Goal: Task Accomplishment & Management: Manage account settings

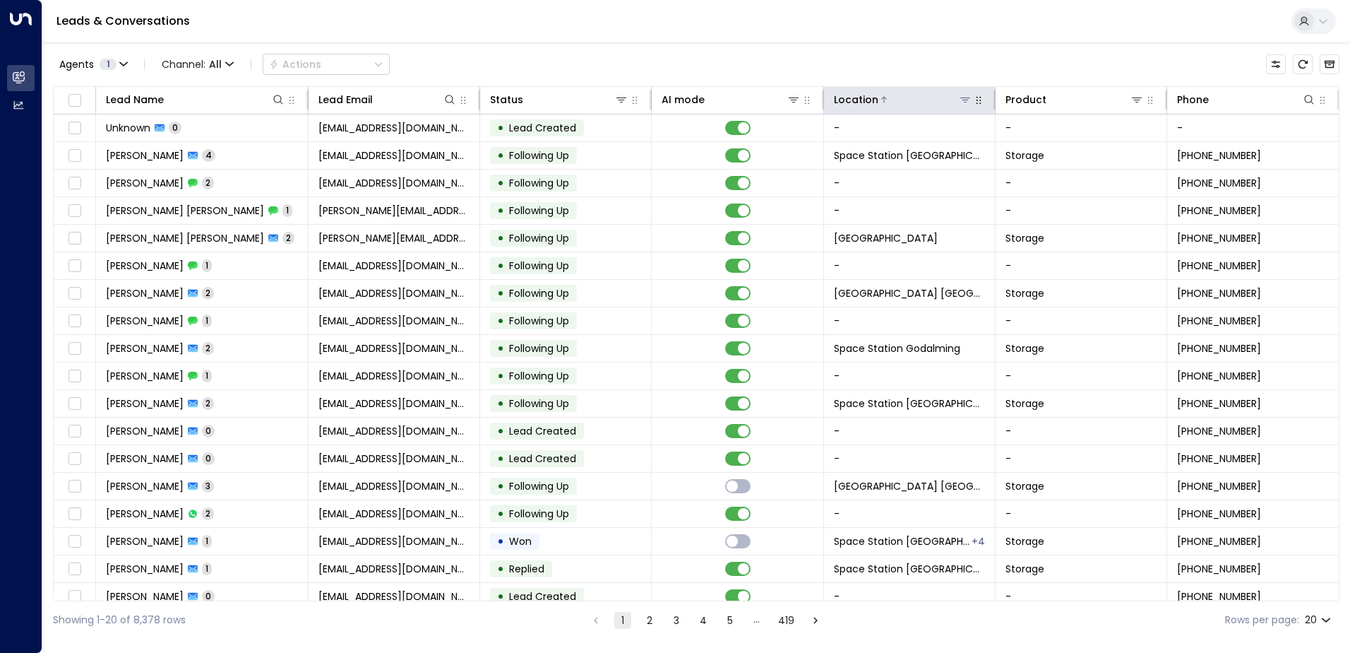
click at [960, 102] on icon at bounding box center [965, 99] width 11 height 11
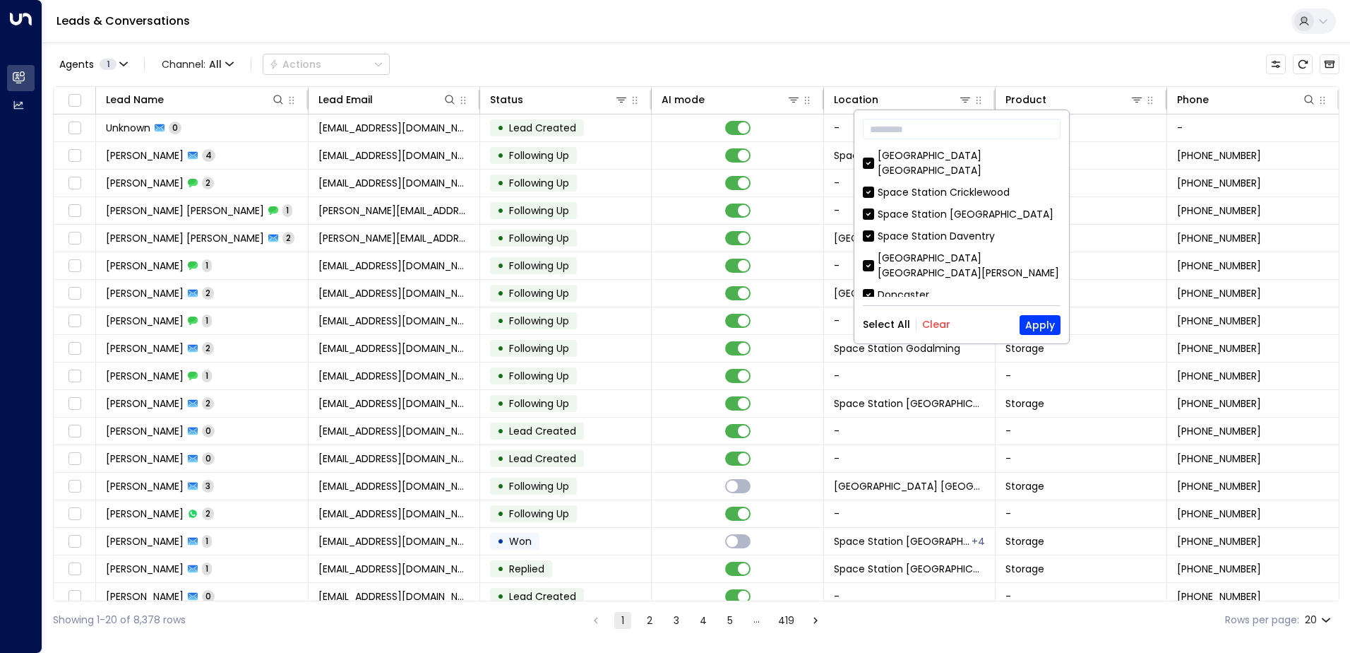
click at [928, 321] on button "Clear" at bounding box center [936, 324] width 28 height 11
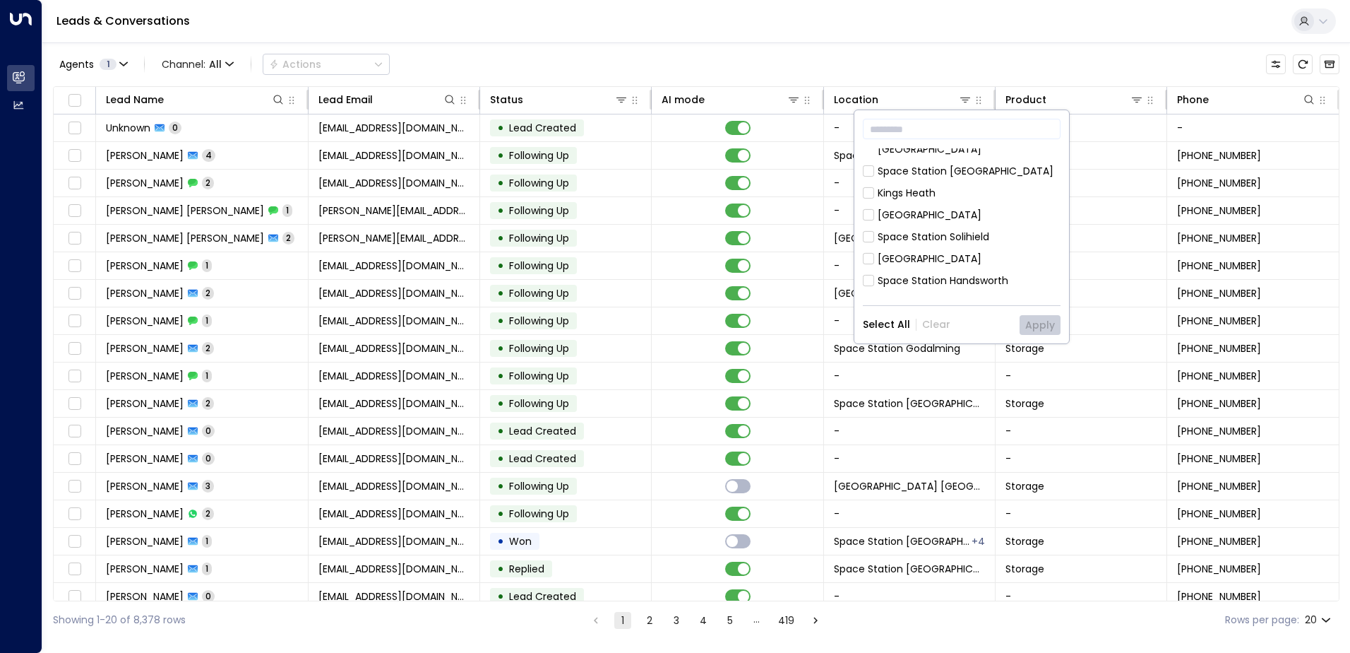
scroll to position [353, 0]
click at [962, 314] on div "Space Station [GEOGRAPHIC_DATA]" at bounding box center [966, 321] width 176 height 15
click at [1053, 315] on button "Apply" at bounding box center [1040, 325] width 41 height 20
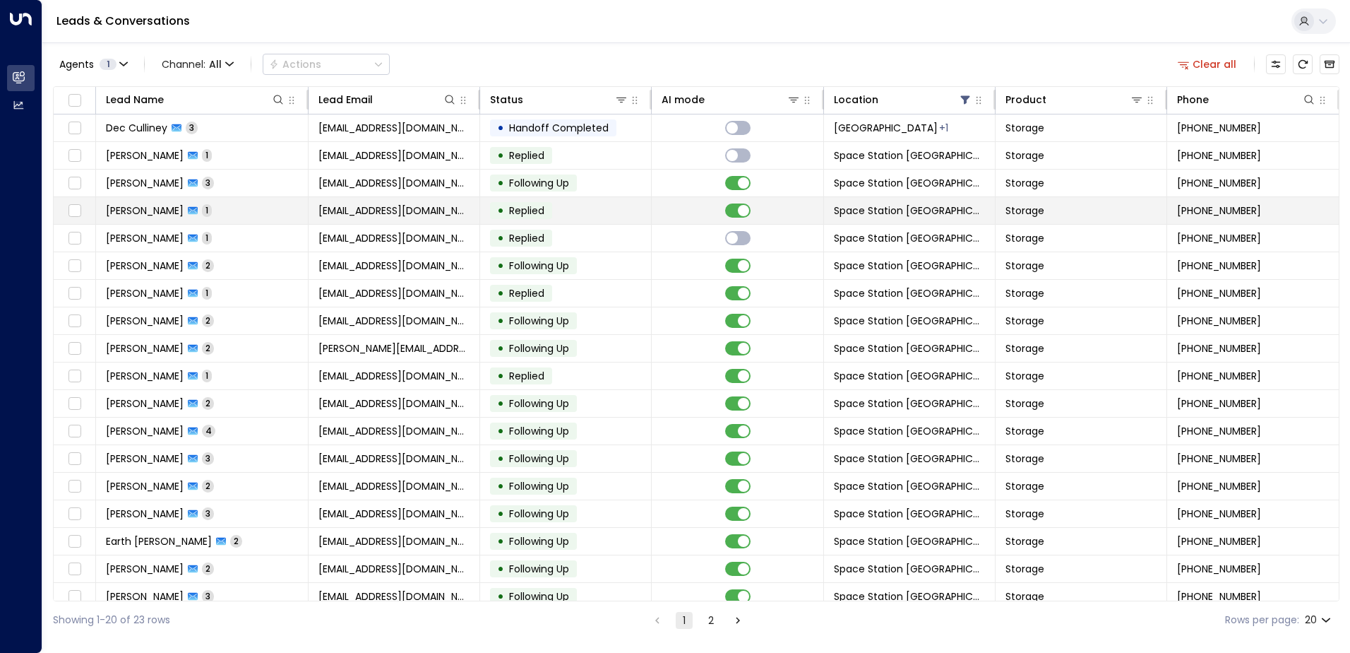
scroll to position [69, 0]
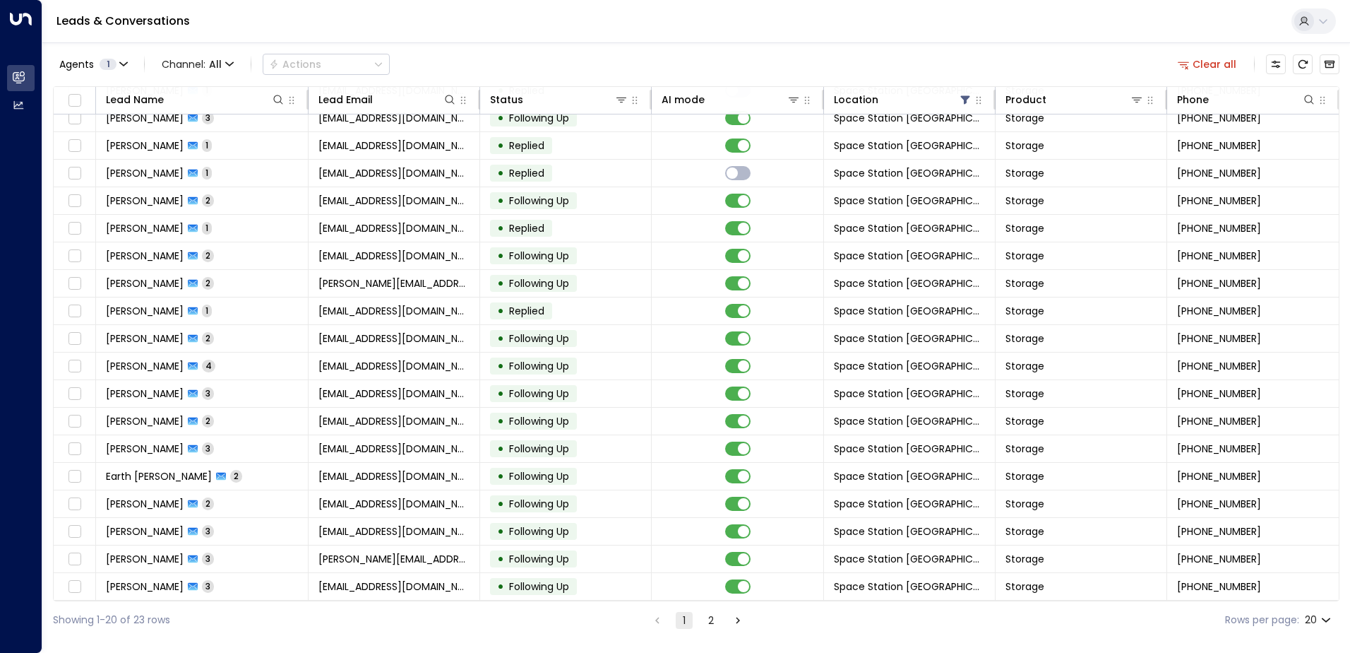
click at [712, 613] on button "2" at bounding box center [711, 620] width 17 height 17
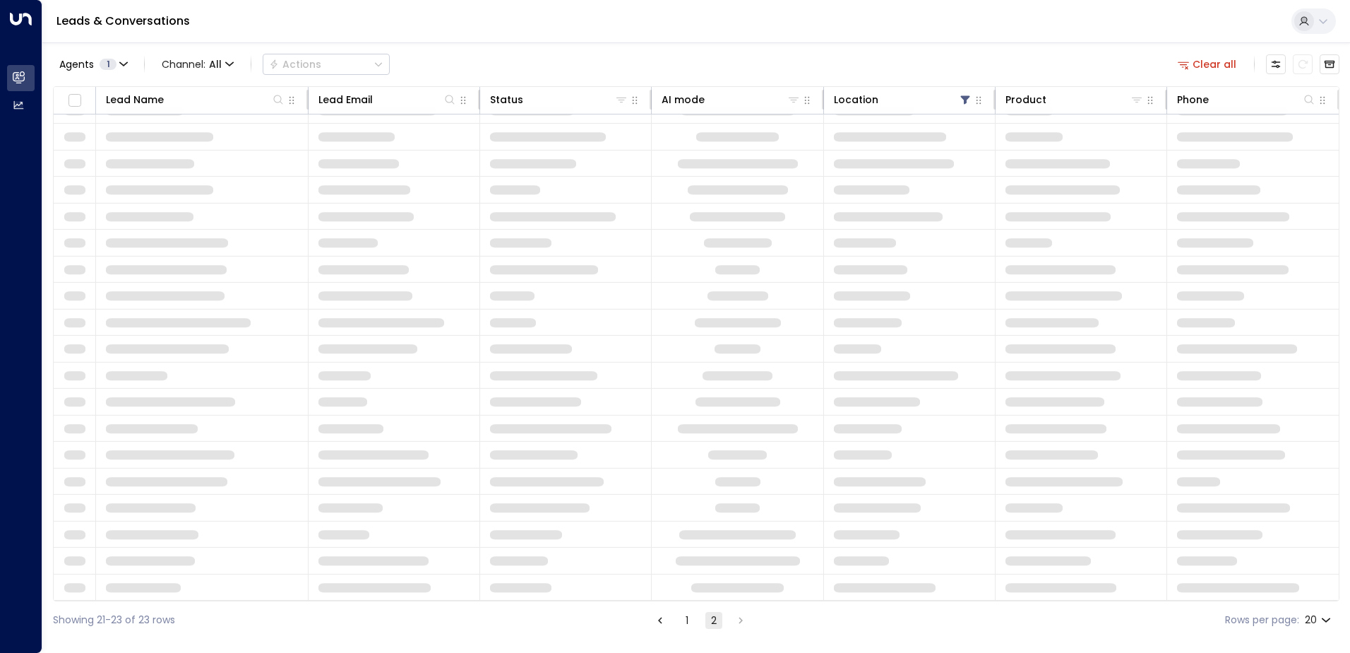
scroll to position [48, 0]
click at [711, 621] on button "2" at bounding box center [714, 620] width 17 height 17
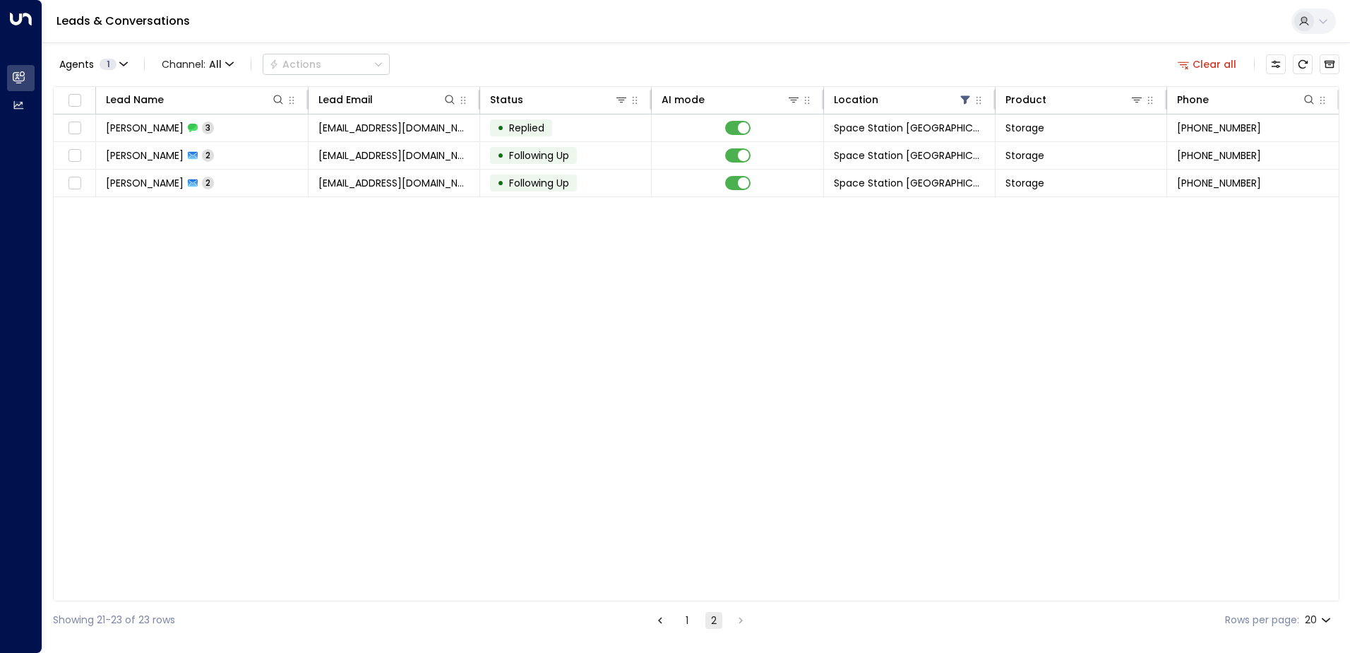
scroll to position [0, 0]
click at [694, 619] on button "1" at bounding box center [687, 620] width 17 height 17
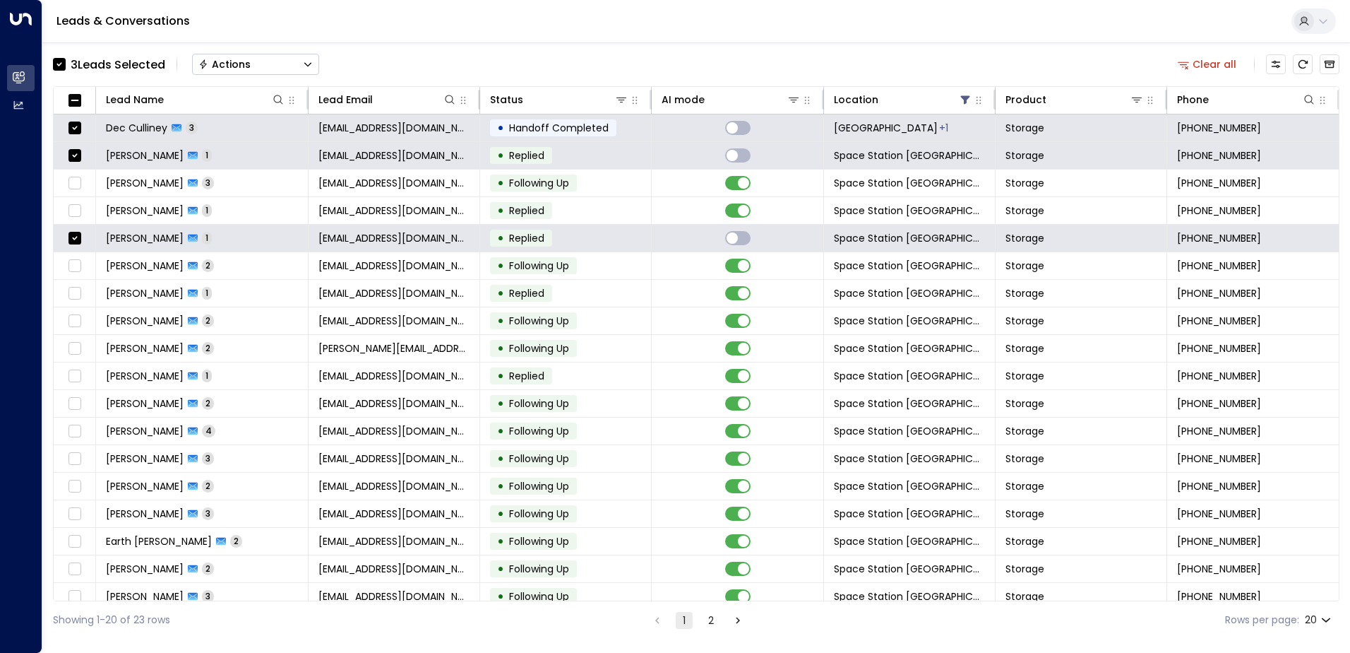
click at [235, 67] on div "Actions" at bounding box center [224, 64] width 52 height 13
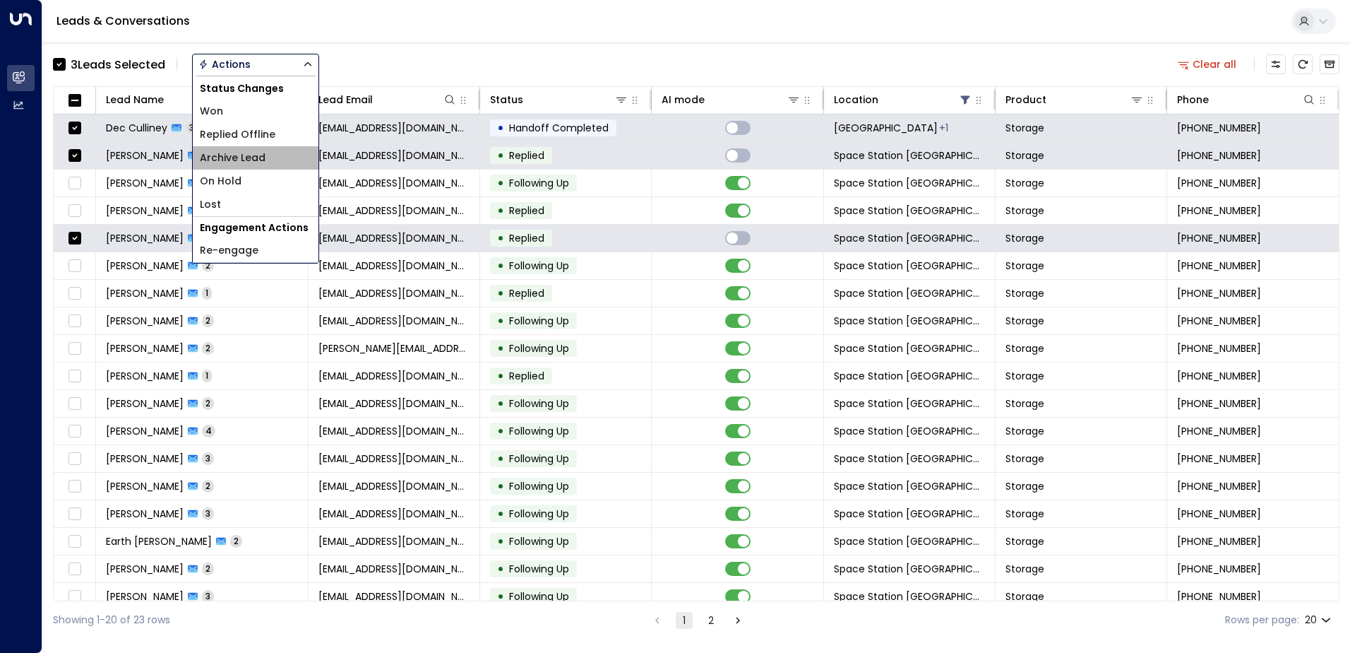
click at [254, 161] on span "Archive Lead" at bounding box center [233, 157] width 66 height 15
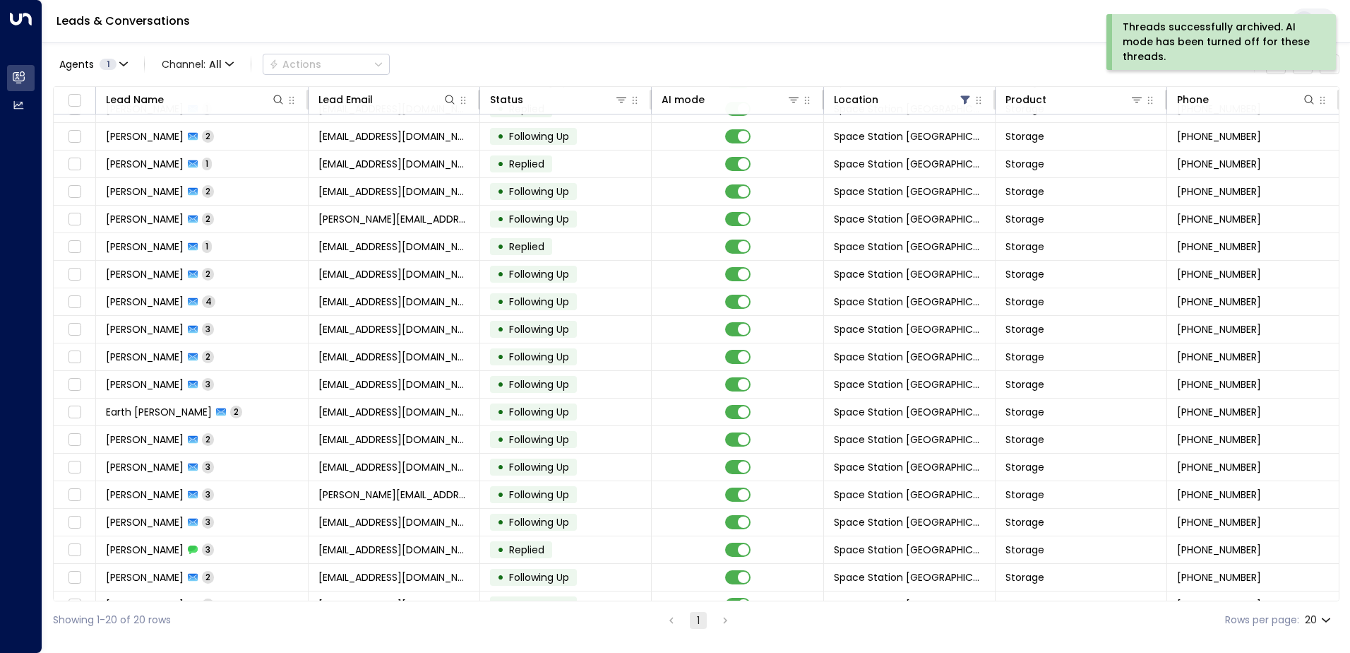
scroll to position [69, 0]
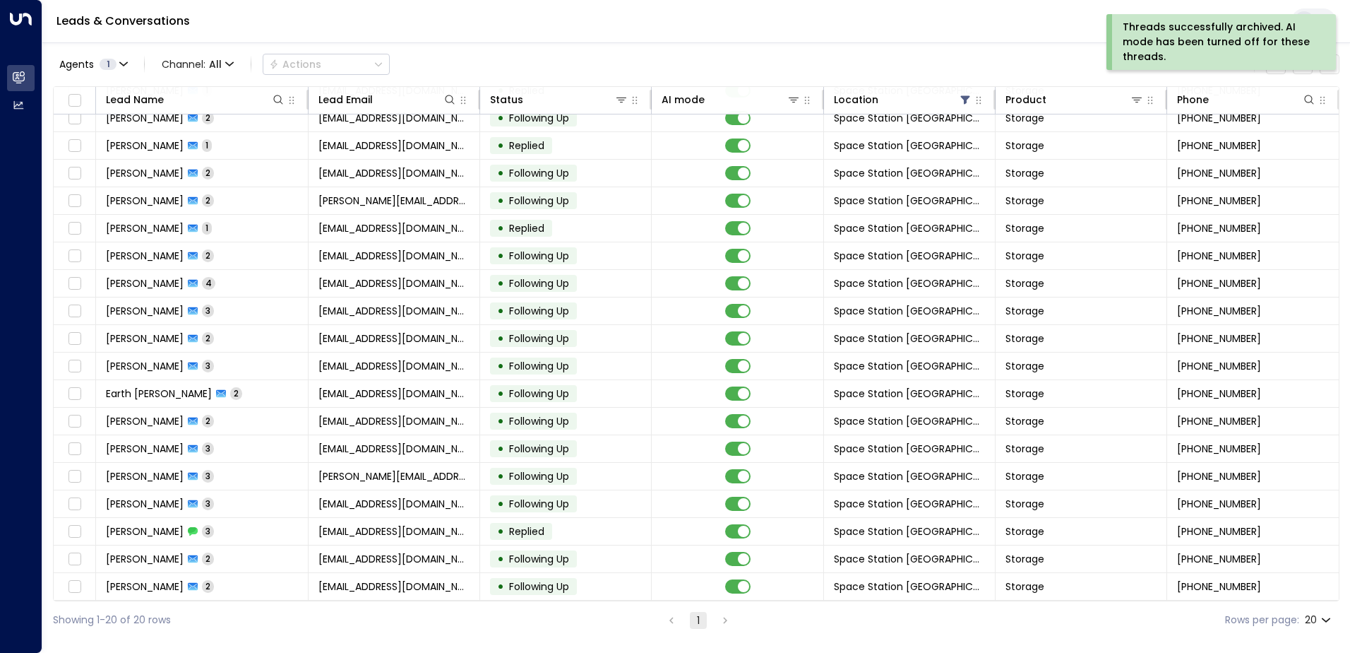
click at [711, 629] on div "Showing 1-20 of 20 rows 1 Rows per page: 20 **" at bounding box center [696, 619] width 1287 height 37
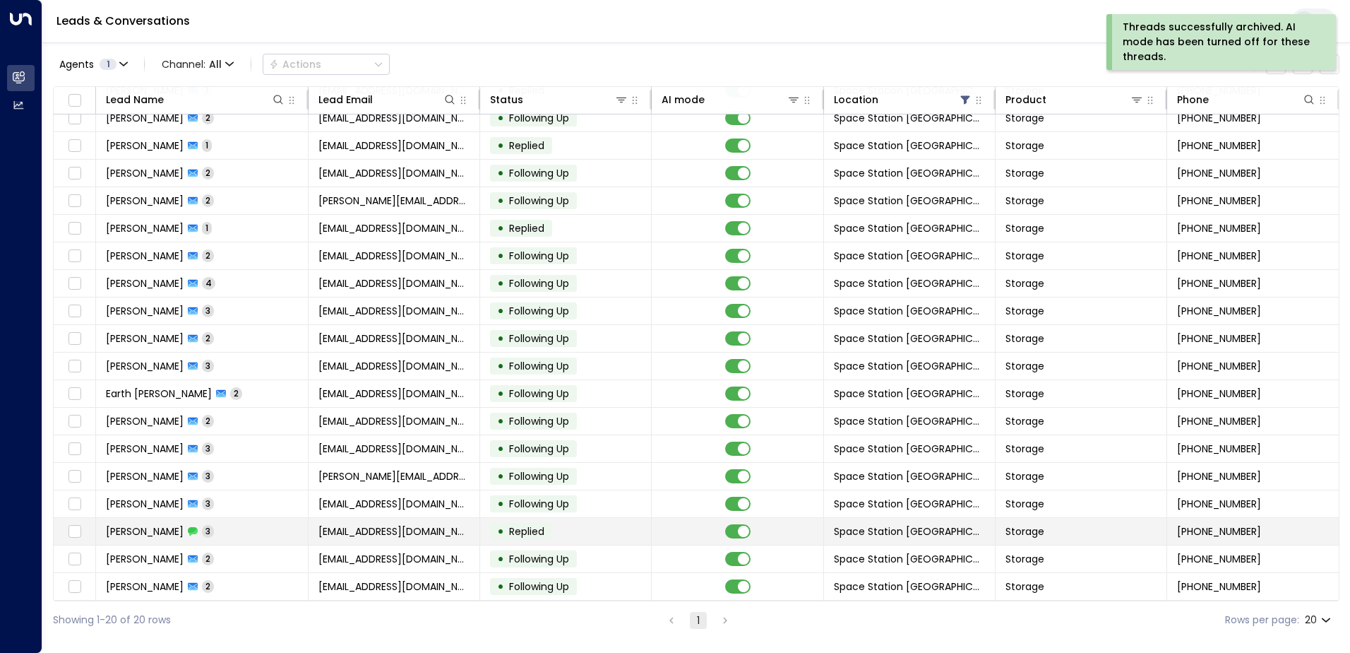
click at [568, 520] on td "• Replied" at bounding box center [566, 531] width 172 height 27
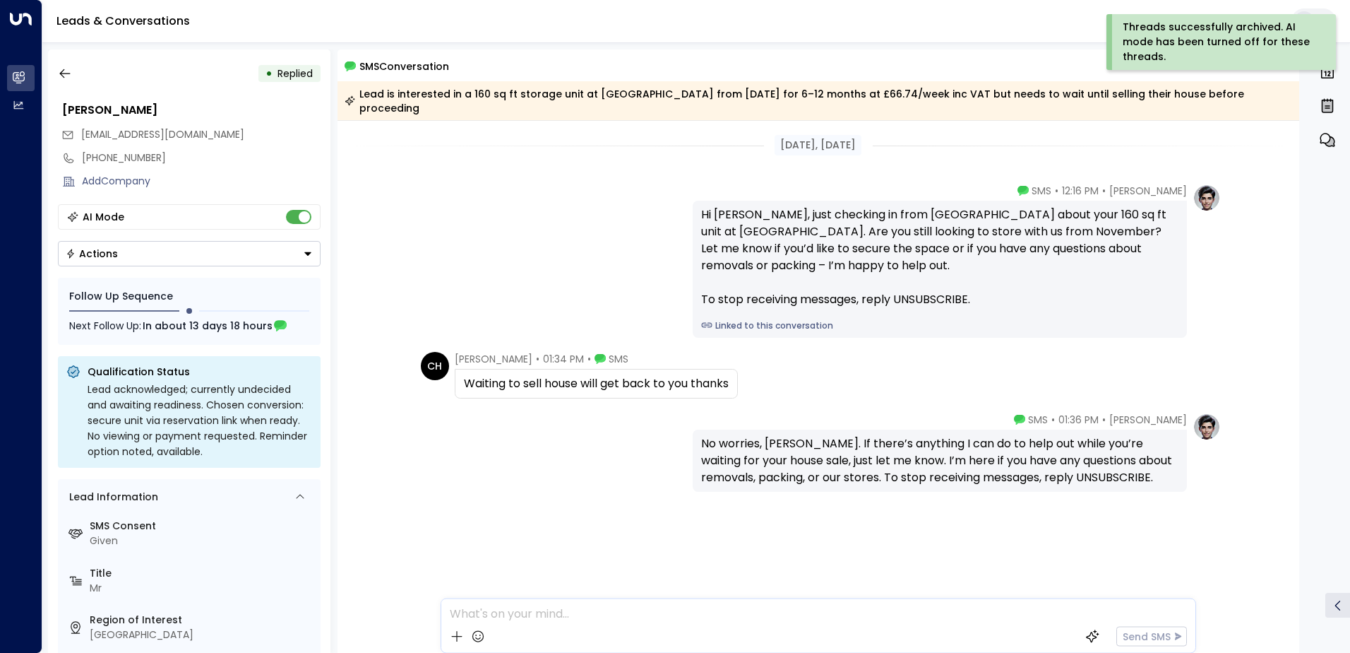
click at [83, 69] on div "• Replied" at bounding box center [189, 73] width 263 height 25
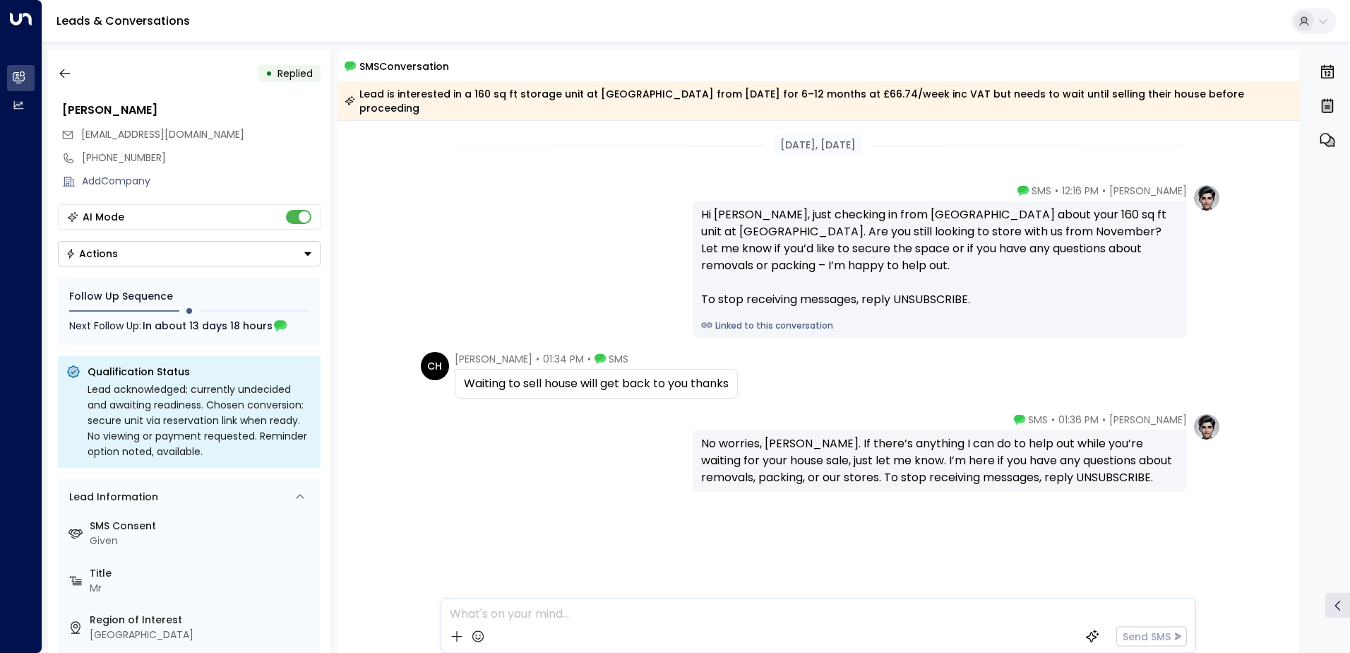
click at [78, 71] on div "• Replied" at bounding box center [189, 73] width 263 height 25
click at [71, 71] on icon "button" at bounding box center [65, 73] width 14 height 14
